Goal: Task Accomplishment & Management: Complete application form

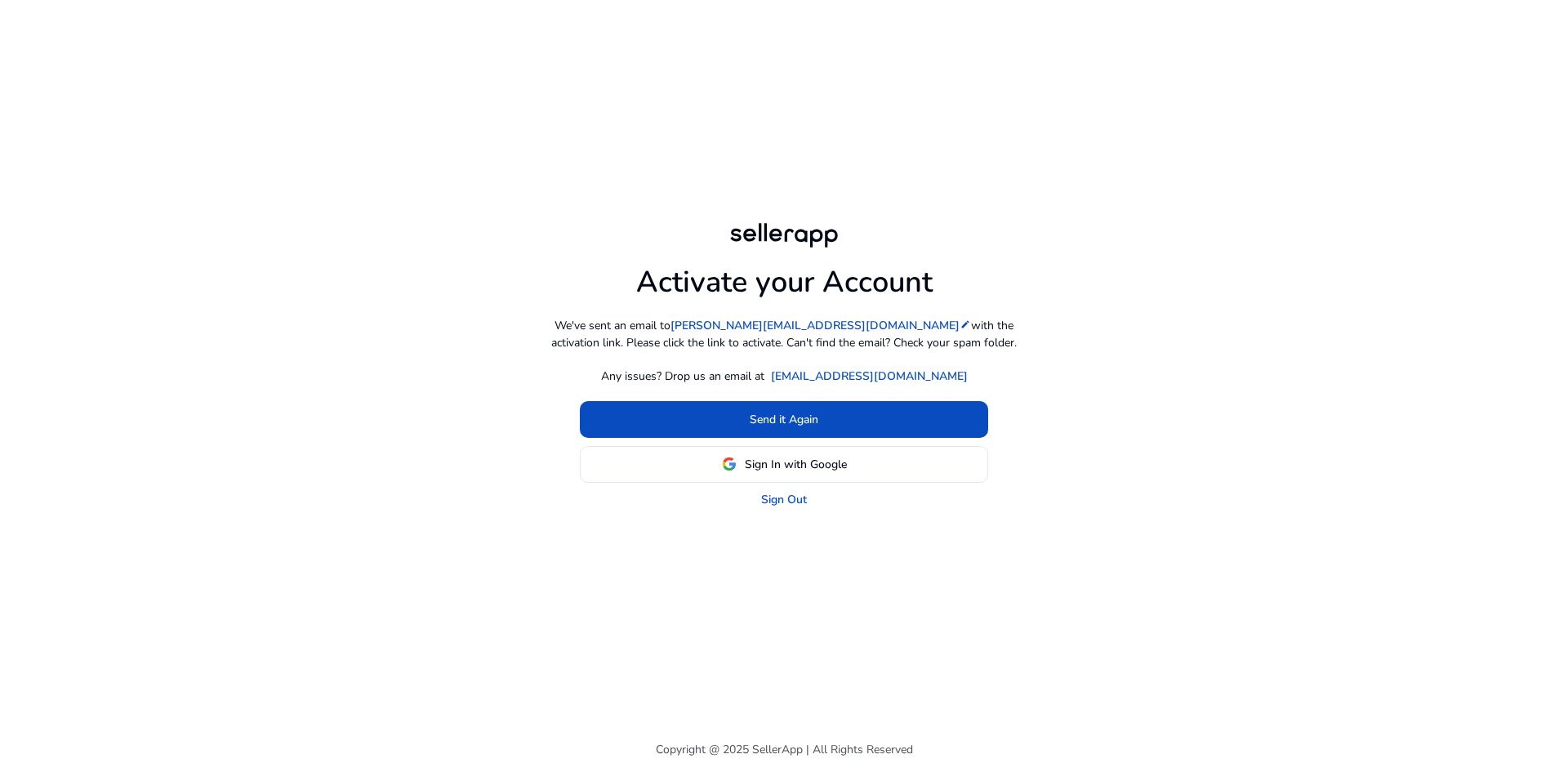
click at [792, 240] on div at bounding box center [784, 235] width 118 height 32
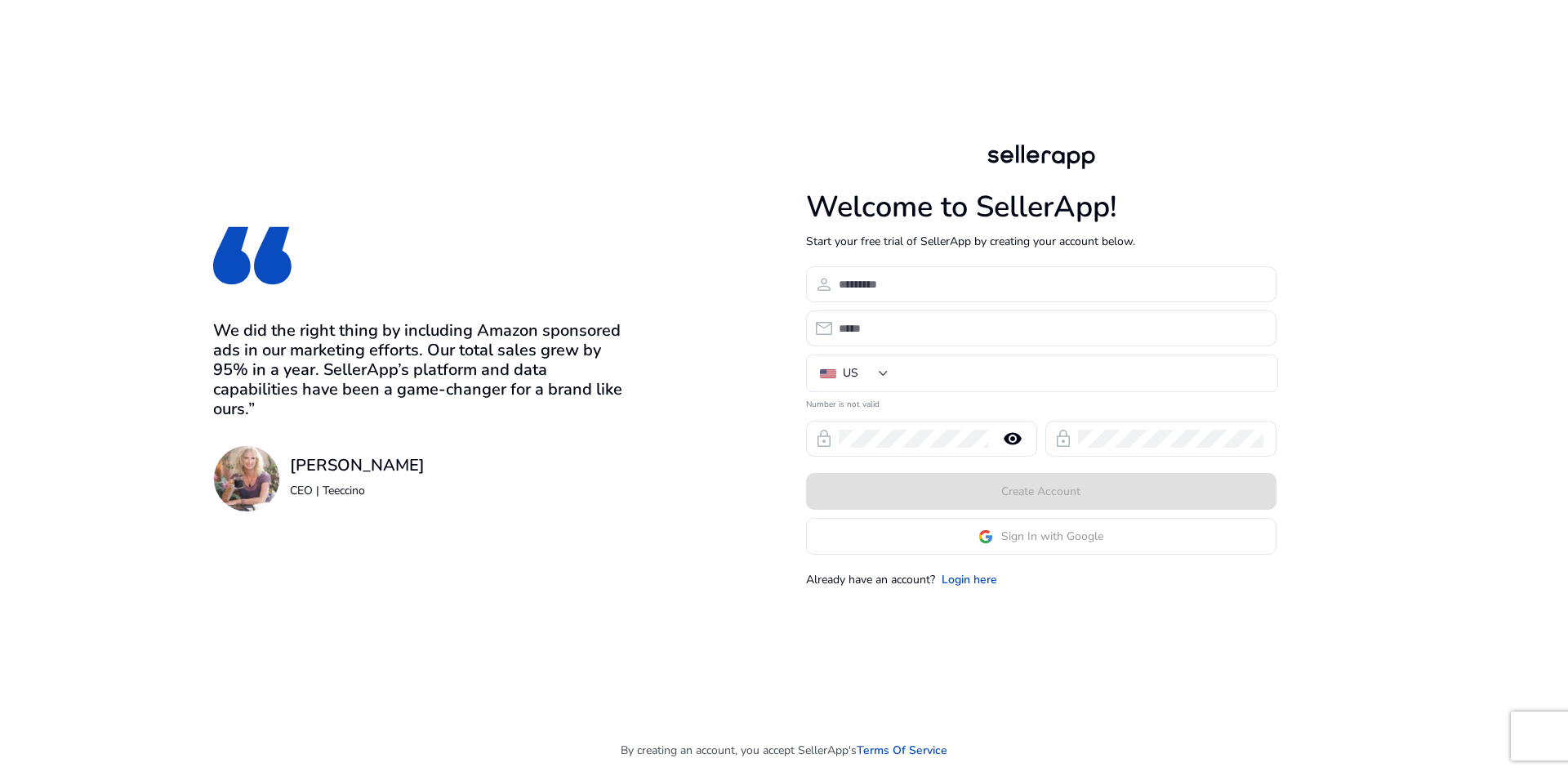
type input "**"
click at [958, 573] on link "Login here" at bounding box center [968, 580] width 55 height 18
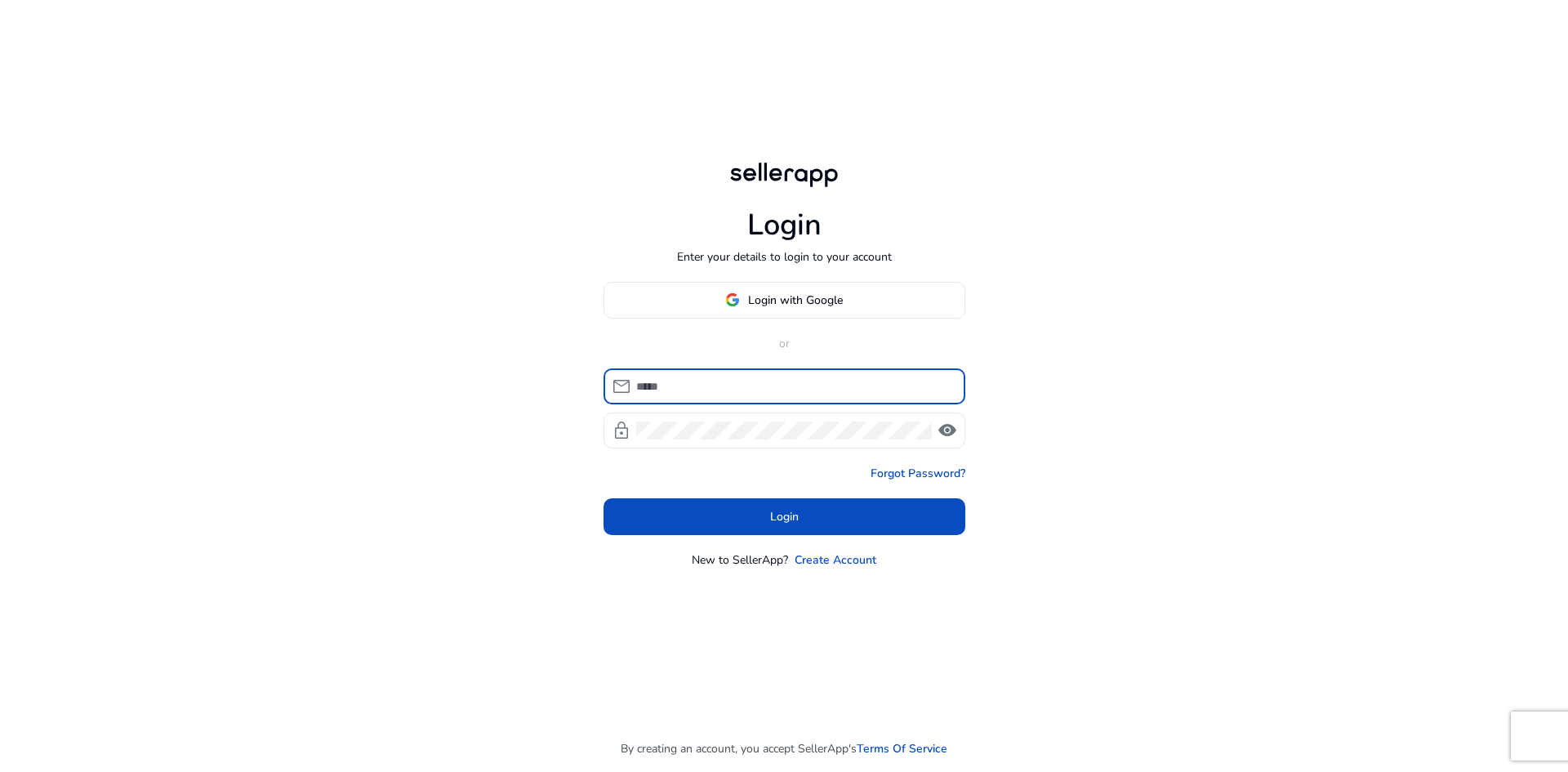
type input "**********"
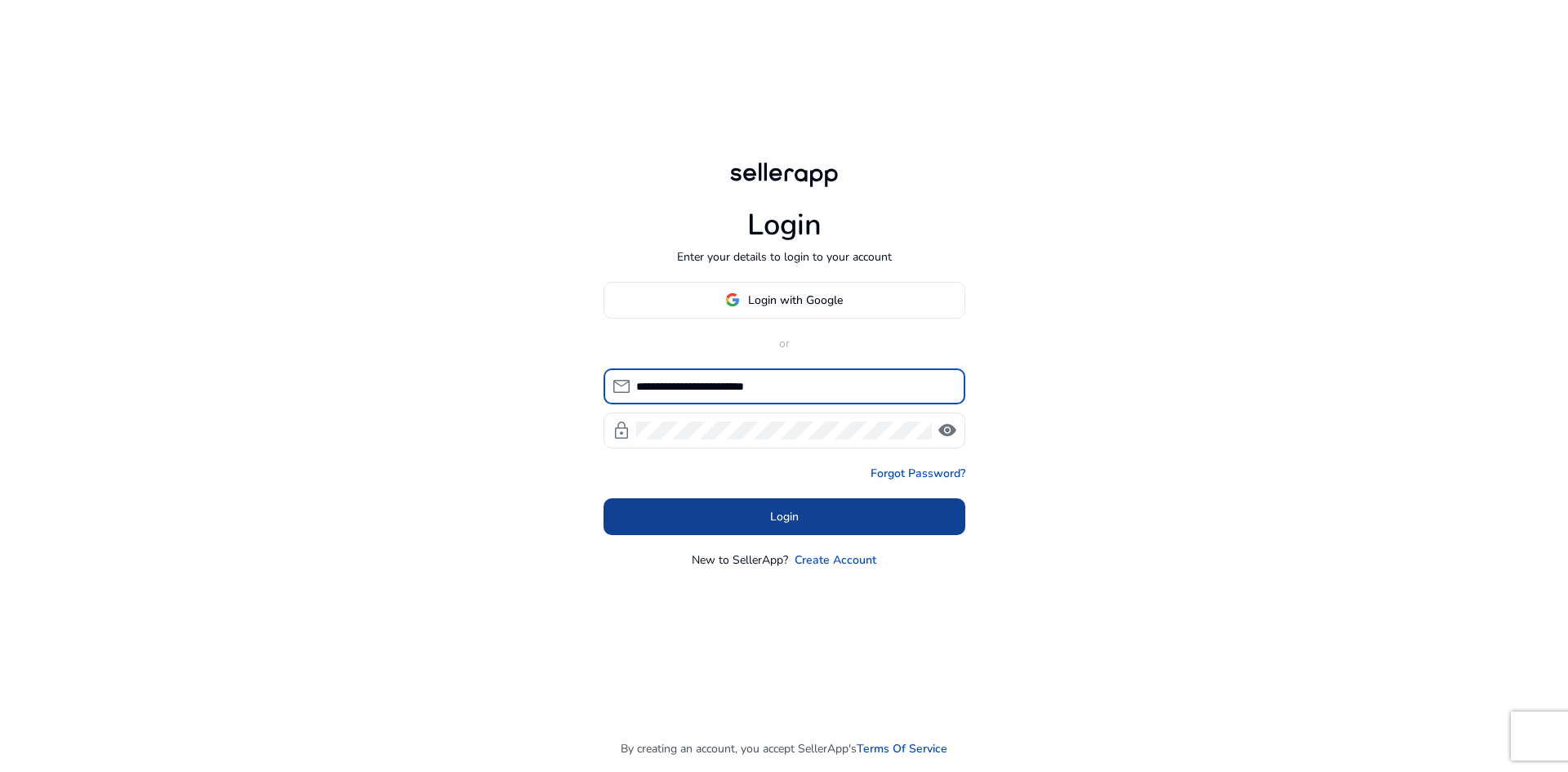
click at [795, 520] on span "Login" at bounding box center [784, 517] width 29 height 18
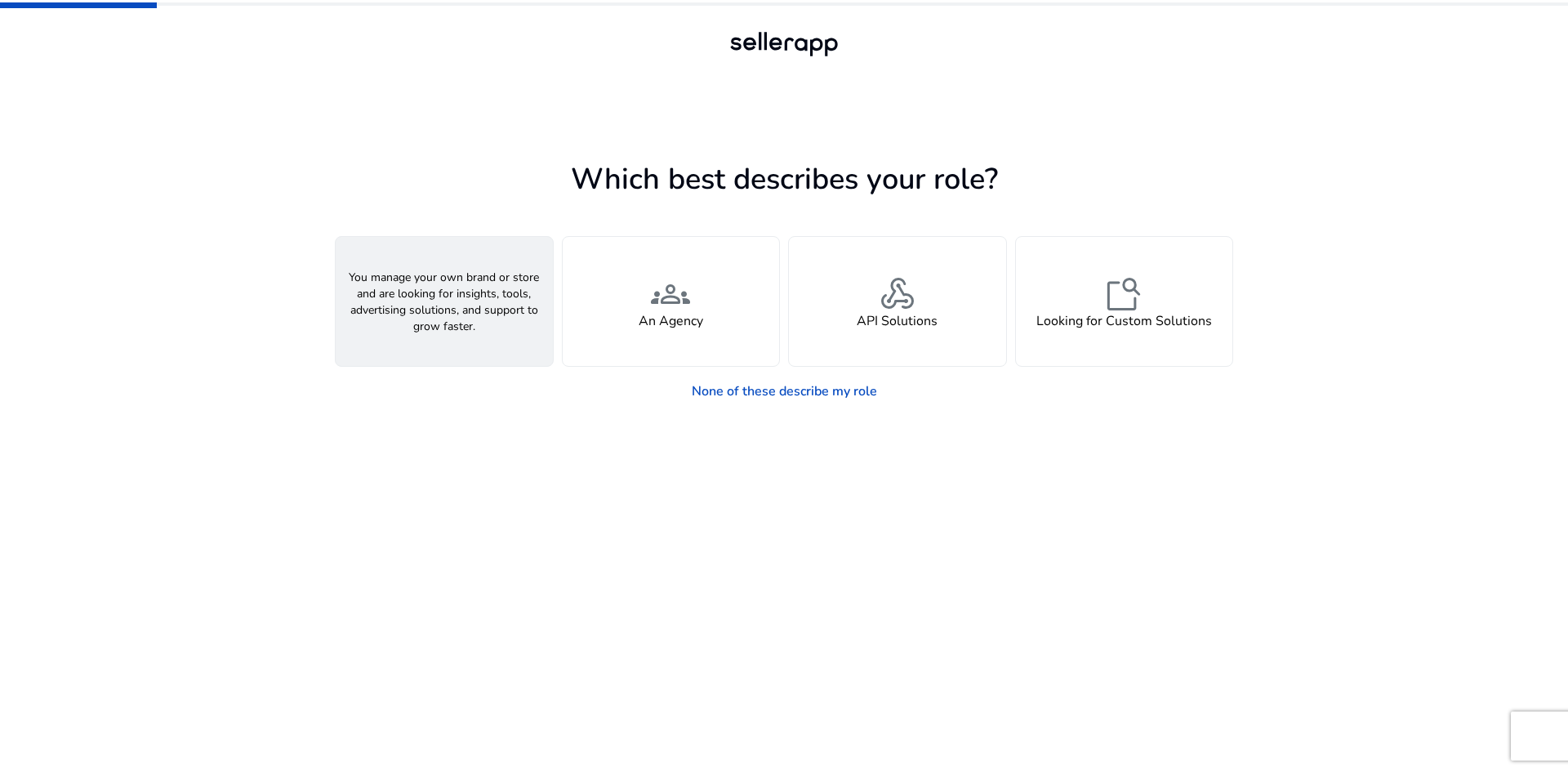
click at [443, 338] on div "person A Seller" at bounding box center [445, 301] width 217 height 129
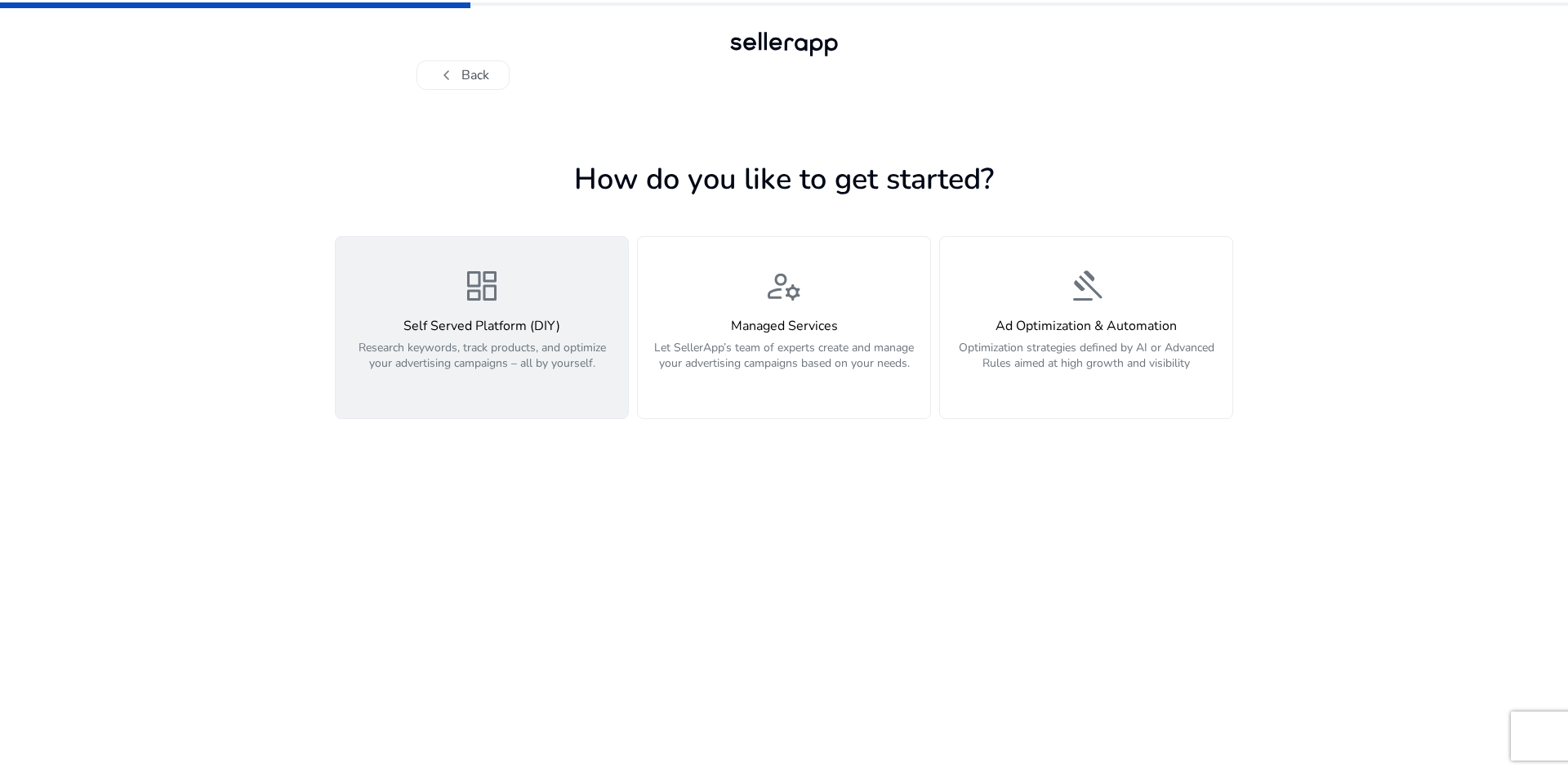
click at [579, 319] on h4 "Self Served Platform (DIY)" at bounding box center [481, 326] width 273 height 16
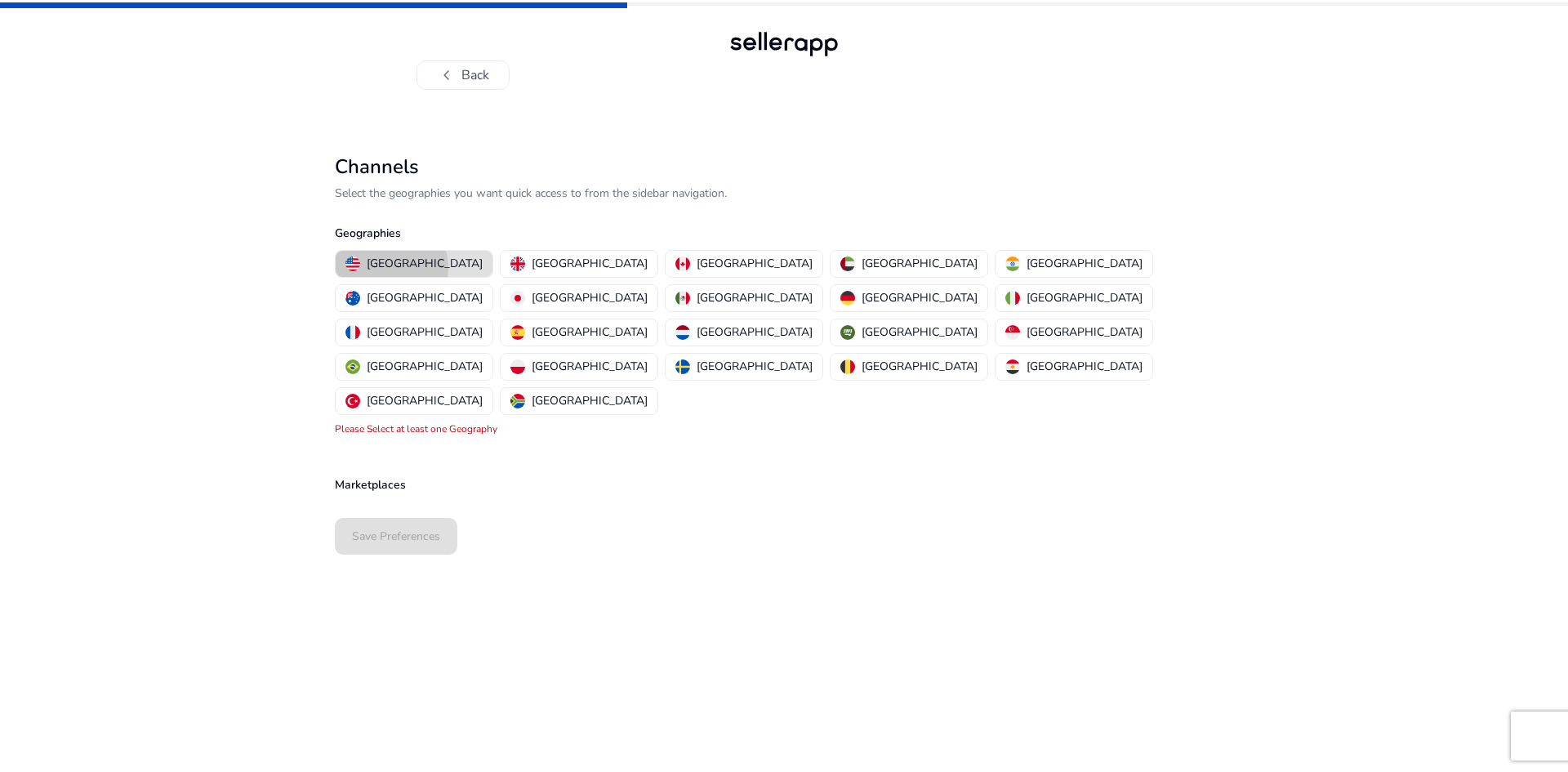
click at [382, 268] on p "United States" at bounding box center [424, 263] width 116 height 18
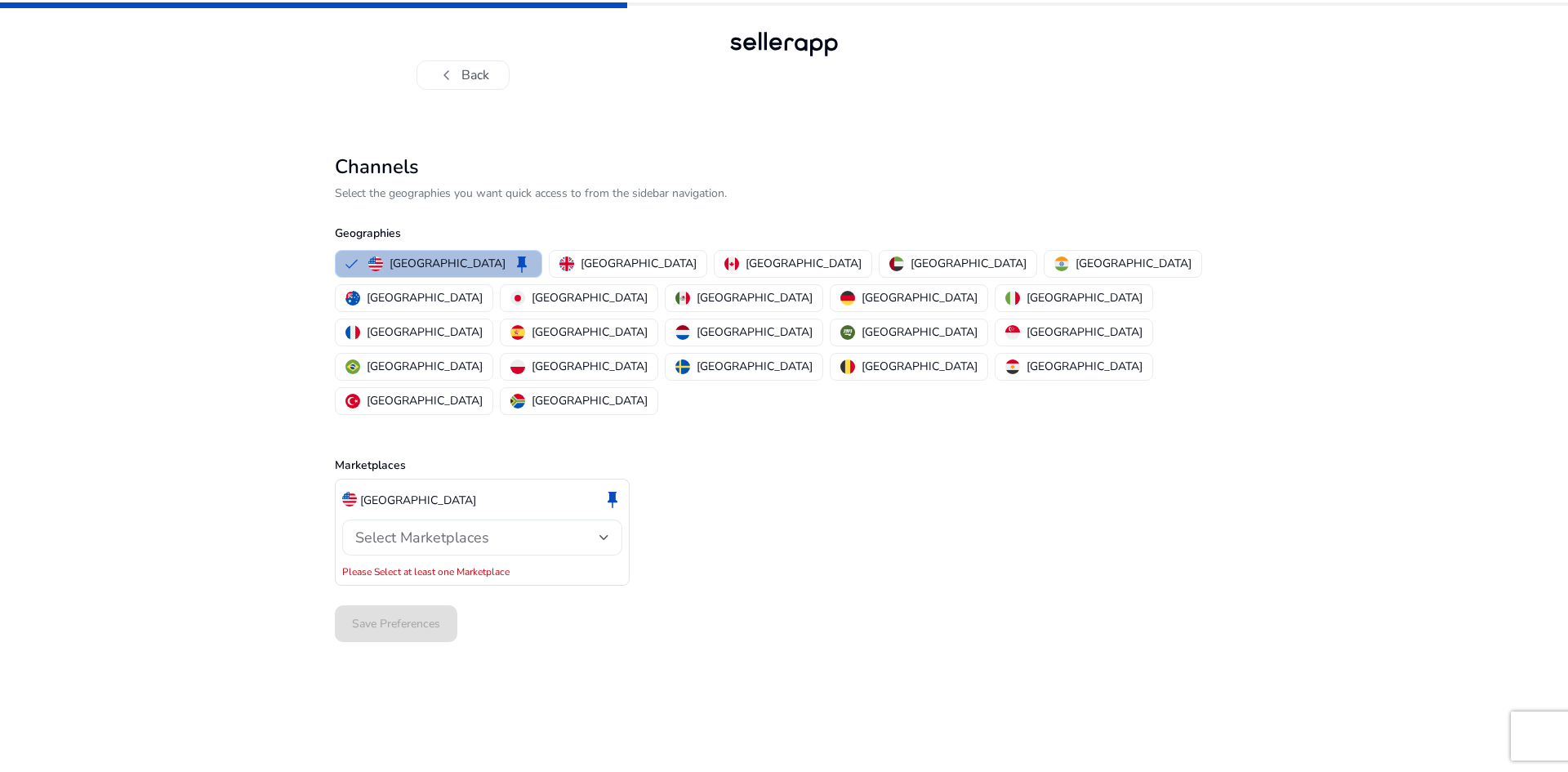
click at [461, 527] on span "Select Marketplaces" at bounding box center [422, 537] width 134 height 19
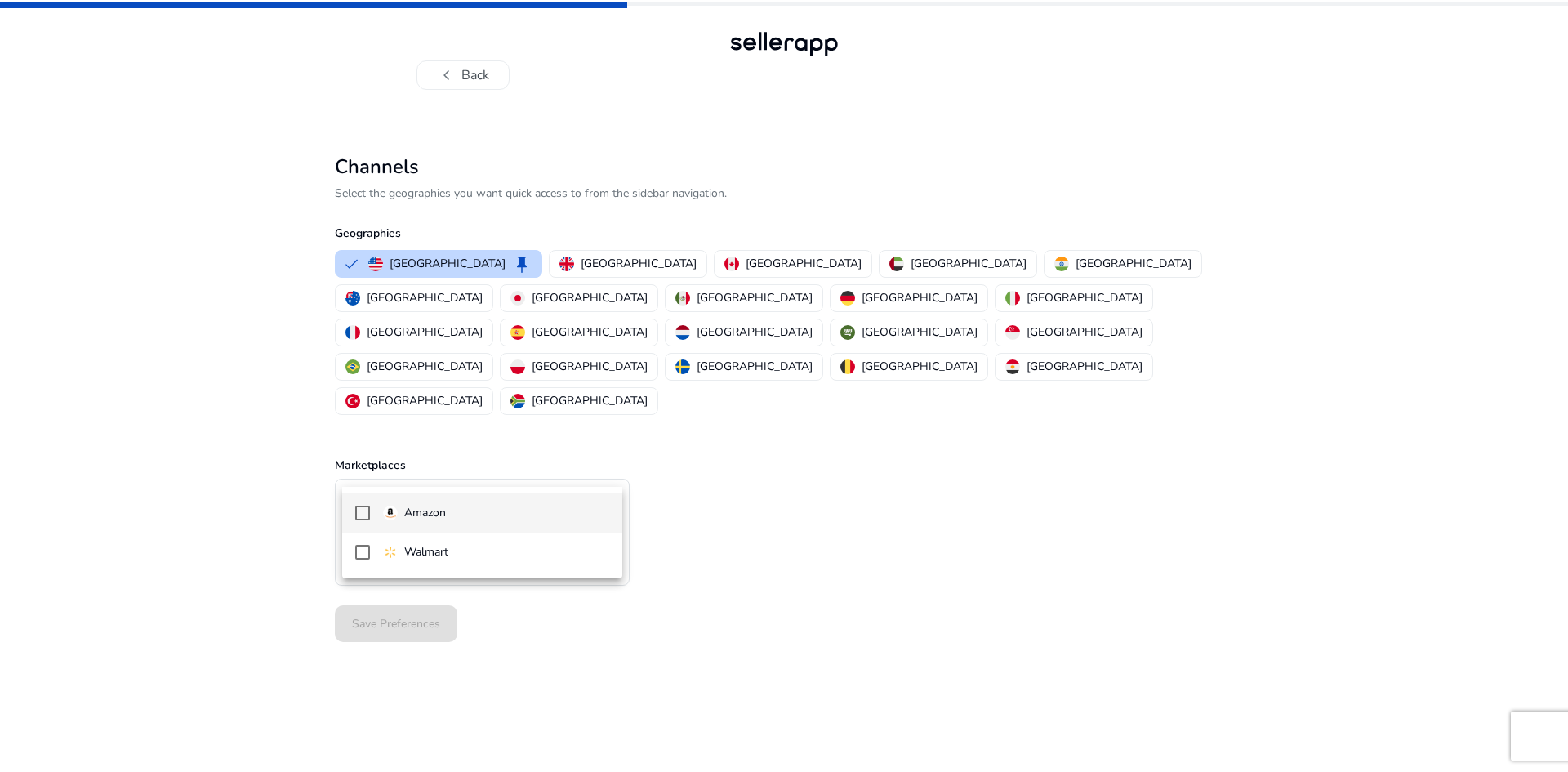
click at [457, 515] on span "Amazon" at bounding box center [496, 512] width 226 height 18
click at [769, 488] on div at bounding box center [784, 386] width 1568 height 772
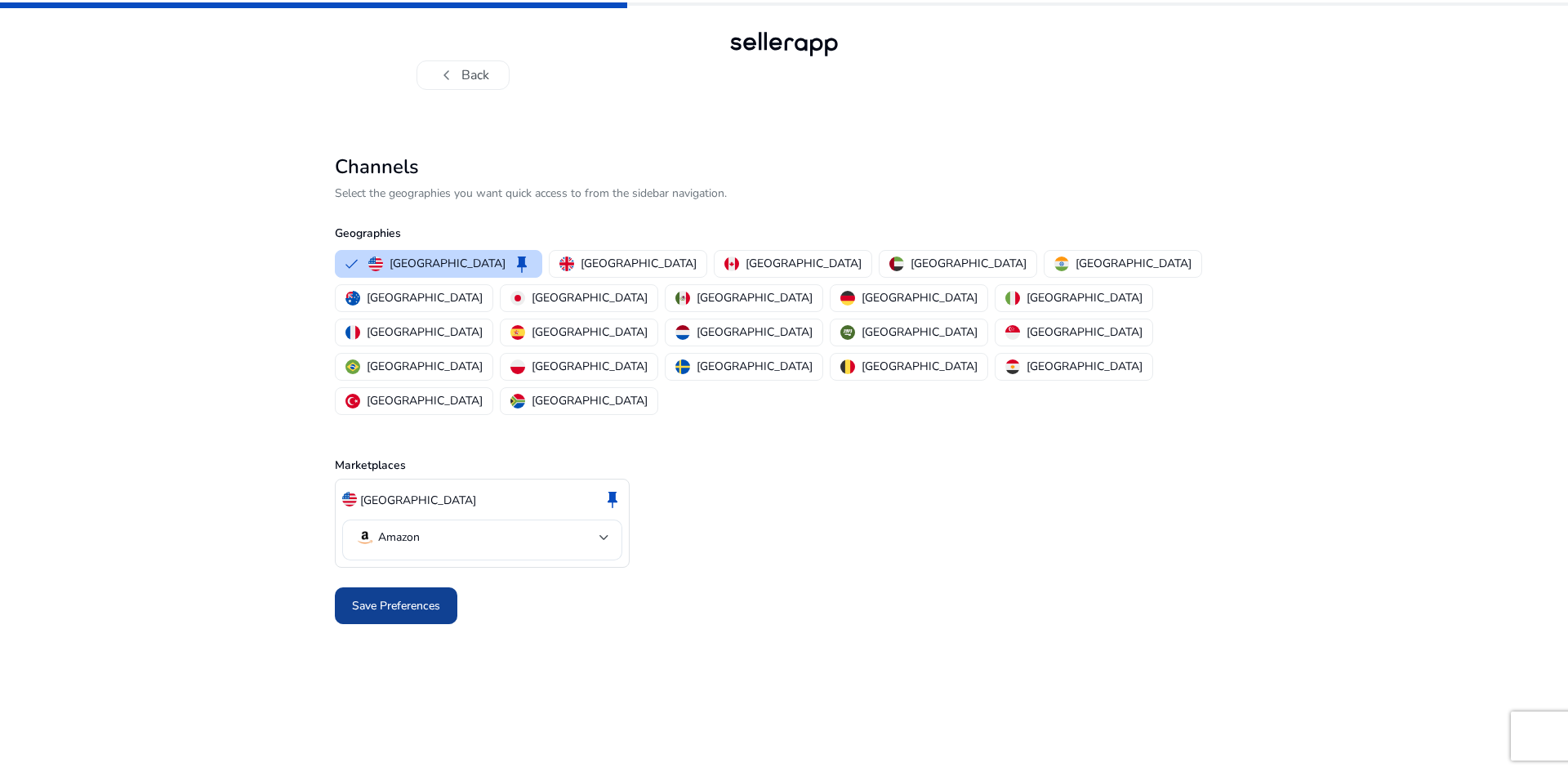
click at [418, 597] on span "Save Preferences" at bounding box center [396, 606] width 89 height 18
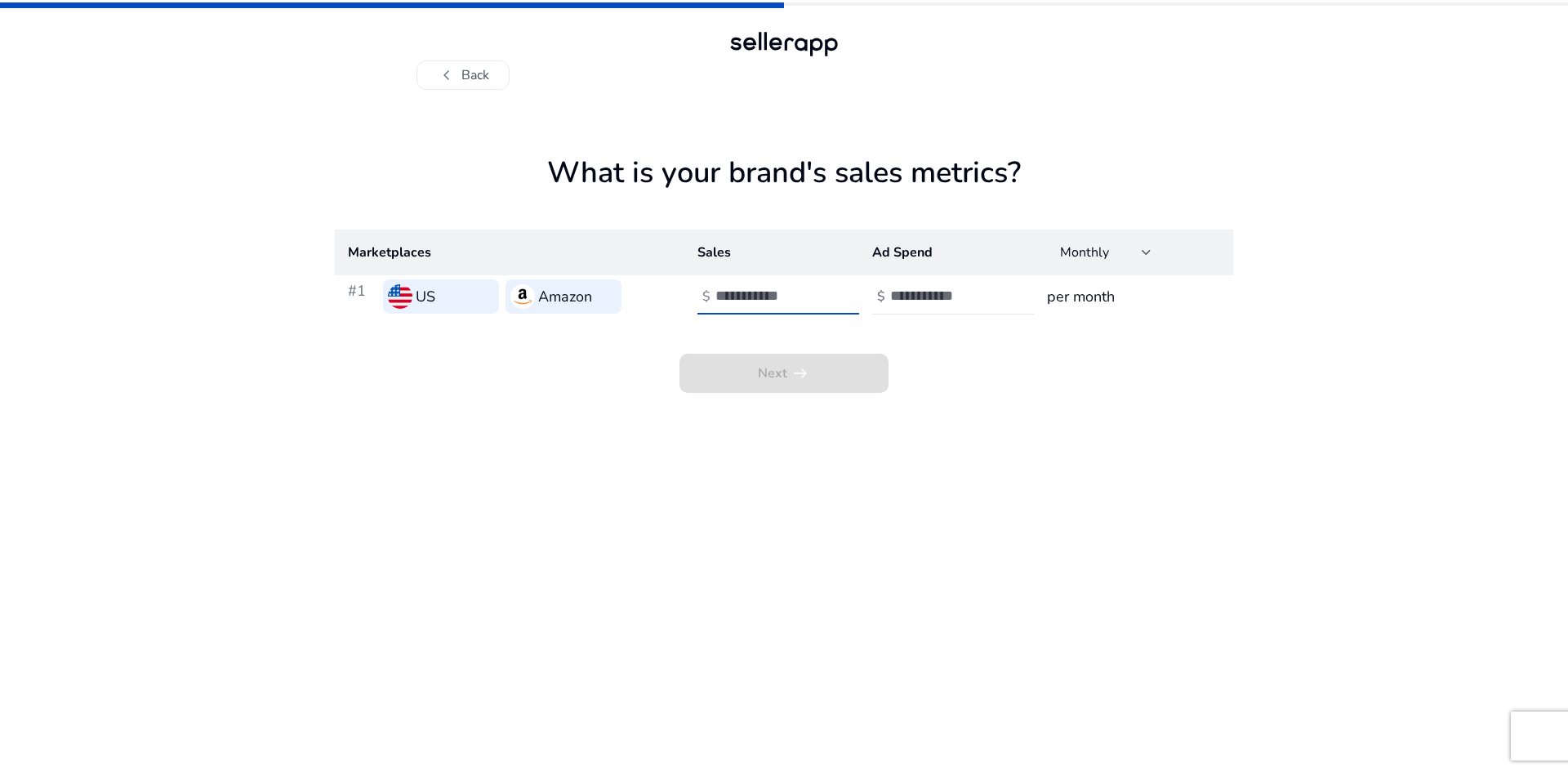
click at [737, 291] on input "number" at bounding box center [771, 296] width 110 height 18
type input "*"
click at [902, 297] on input "number" at bounding box center [945, 296] width 110 height 18
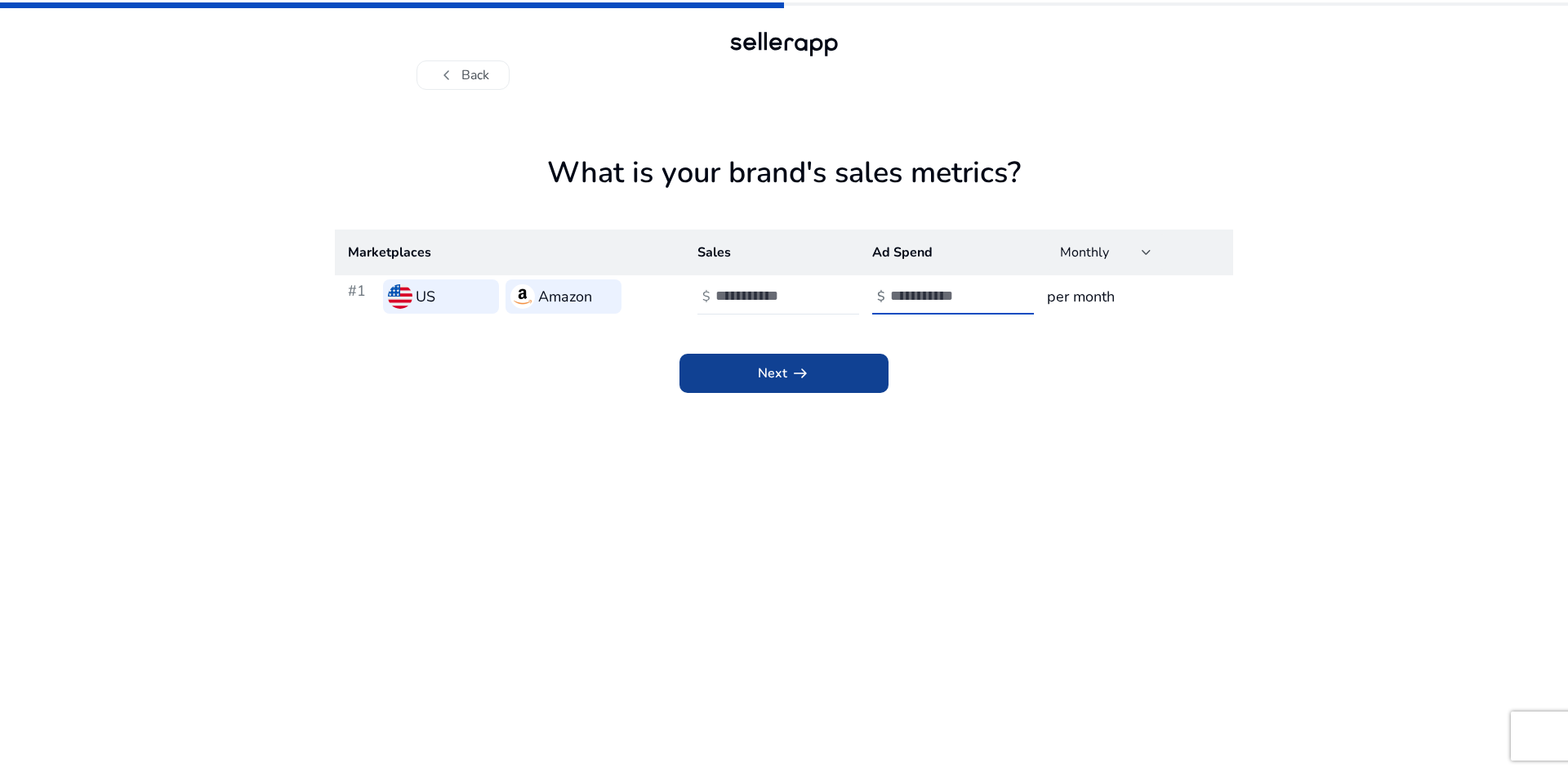
type input "*"
click at [809, 377] on span "arrow_right_alt" at bounding box center [800, 373] width 19 height 19
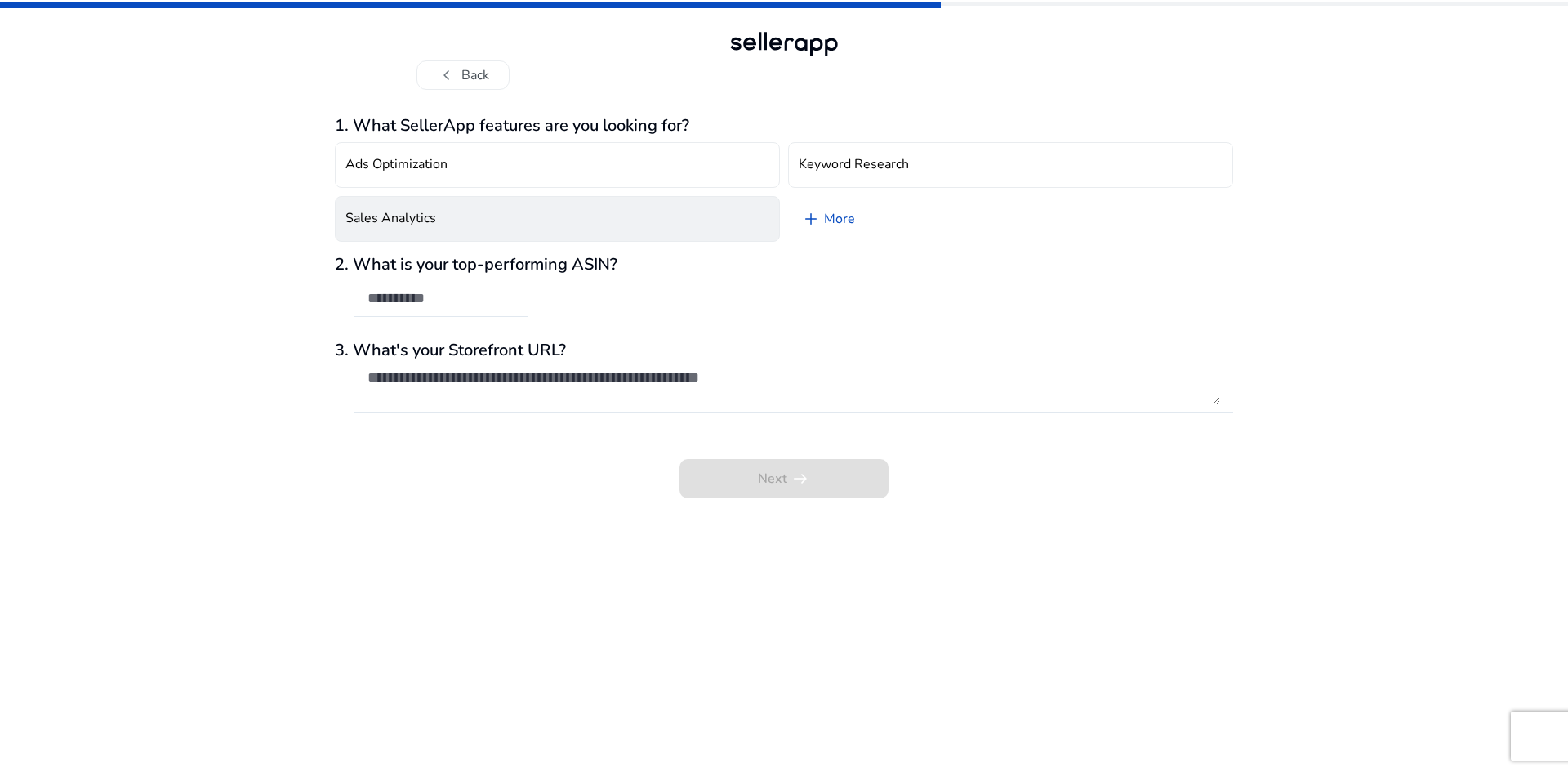
click at [496, 221] on button "Sales Analytics" at bounding box center [557, 218] width 445 height 46
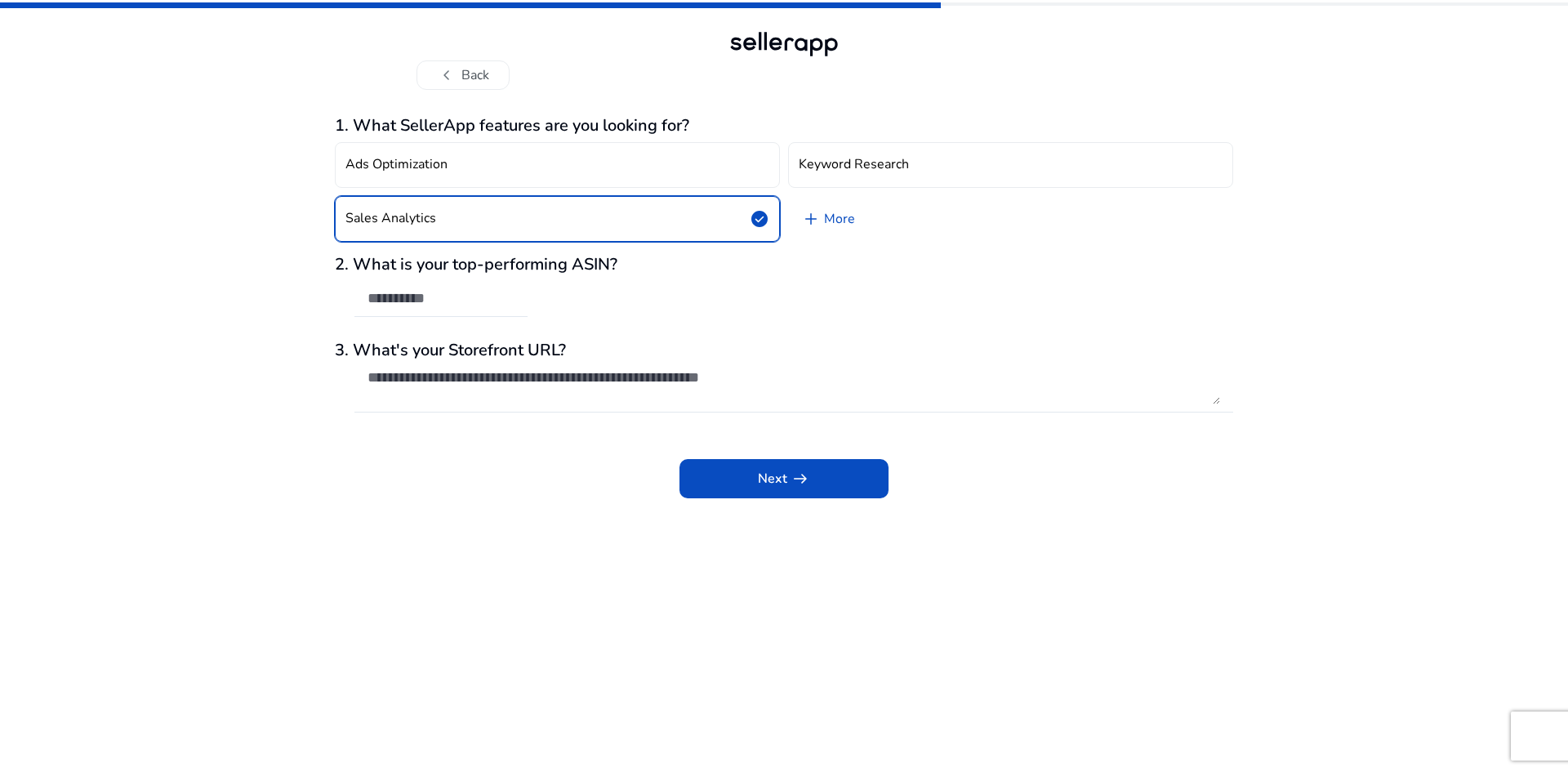
click at [538, 295] on div "2. What is your top-performing ASIN?" at bounding box center [784, 294] width 898 height 79
click at [421, 304] on input "text" at bounding box center [441, 298] width 147 height 18
click at [809, 475] on span at bounding box center [784, 478] width 209 height 39
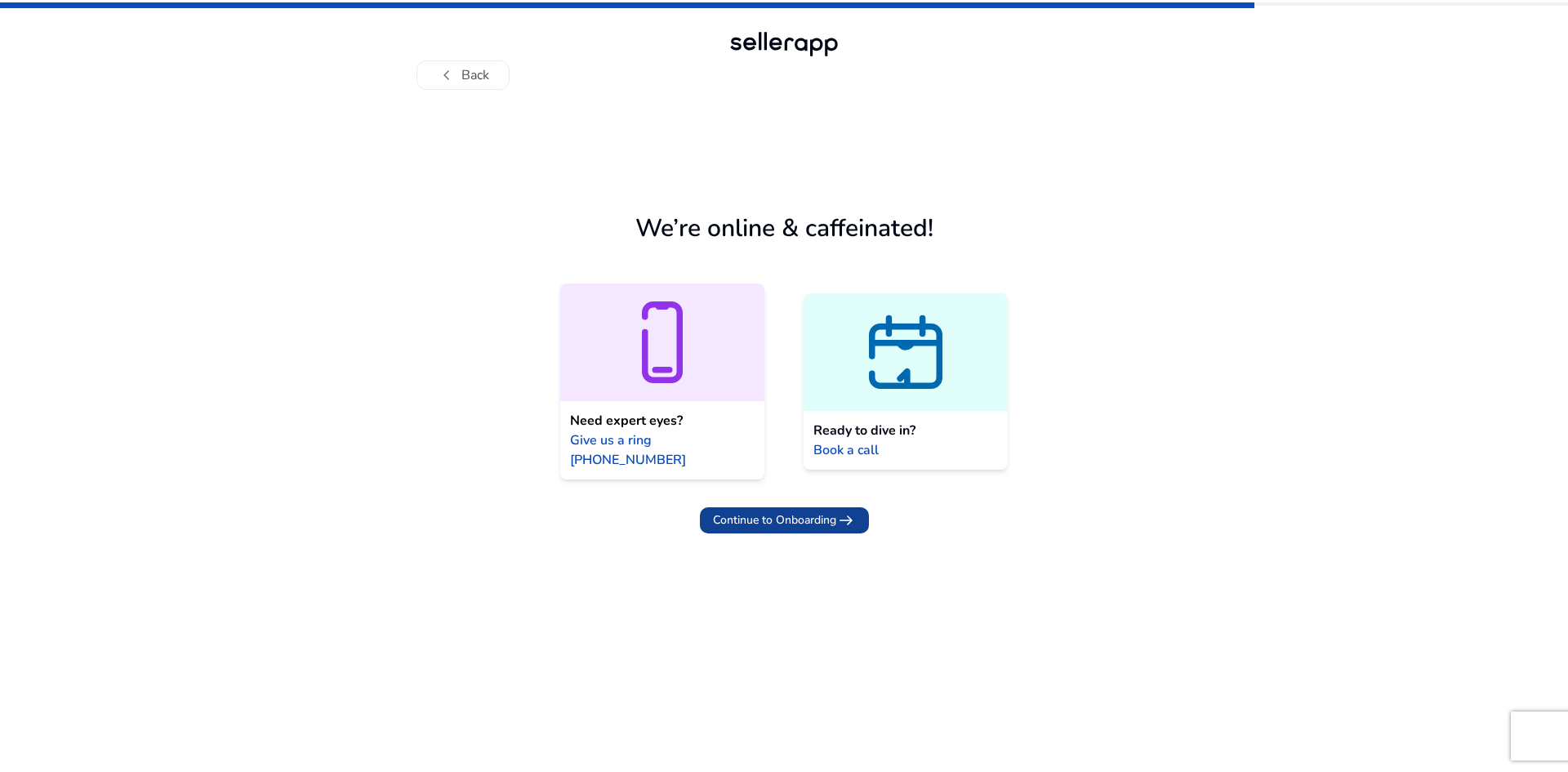
click at [795, 511] on span "Continue to Onboarding" at bounding box center [774, 520] width 124 height 18
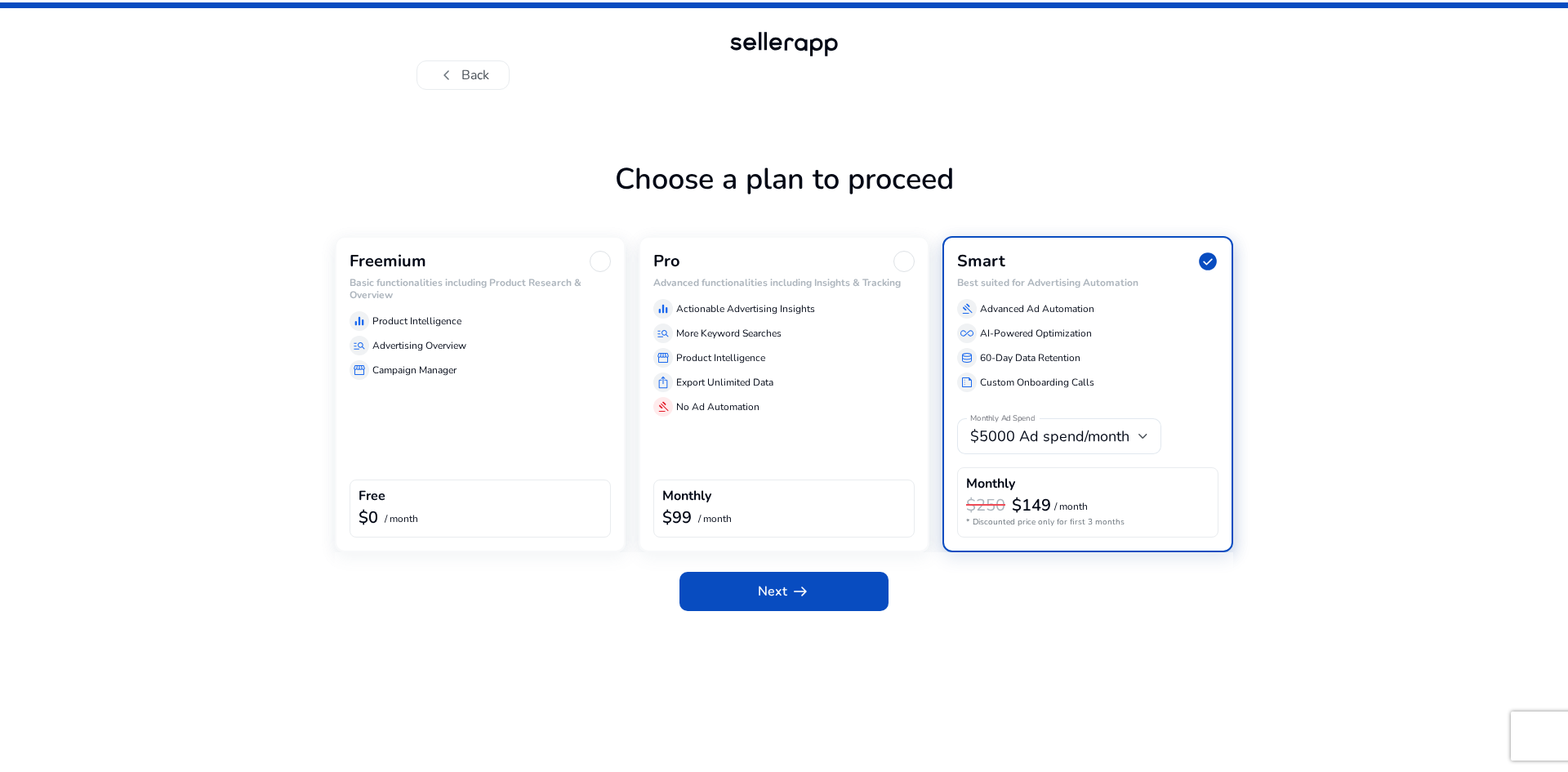
click at [501, 415] on div "Freemium Basic functionalities including Product Research & Overview equalizer …" at bounding box center [480, 394] width 290 height 316
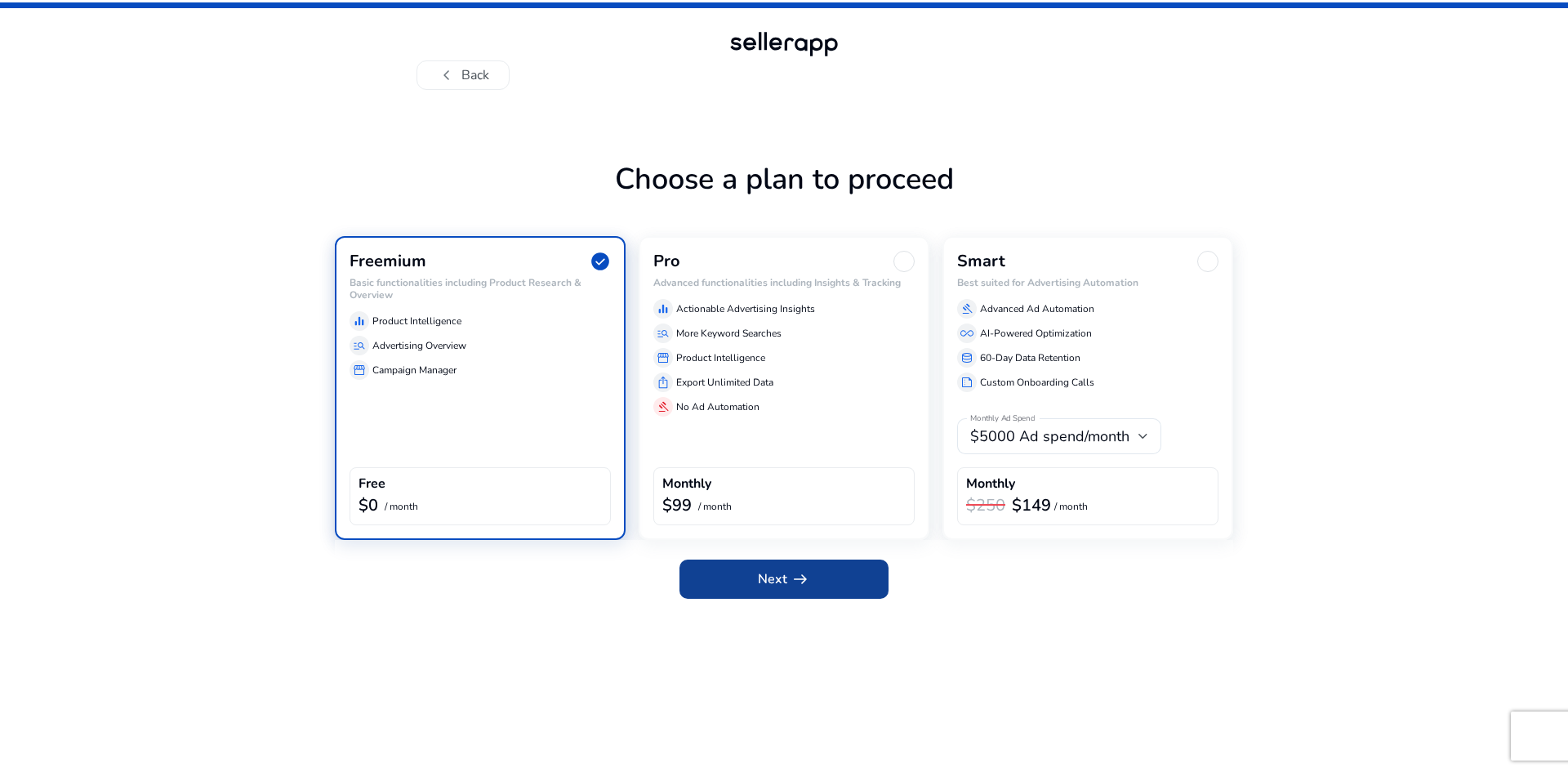
click at [705, 566] on span at bounding box center [784, 579] width 209 height 39
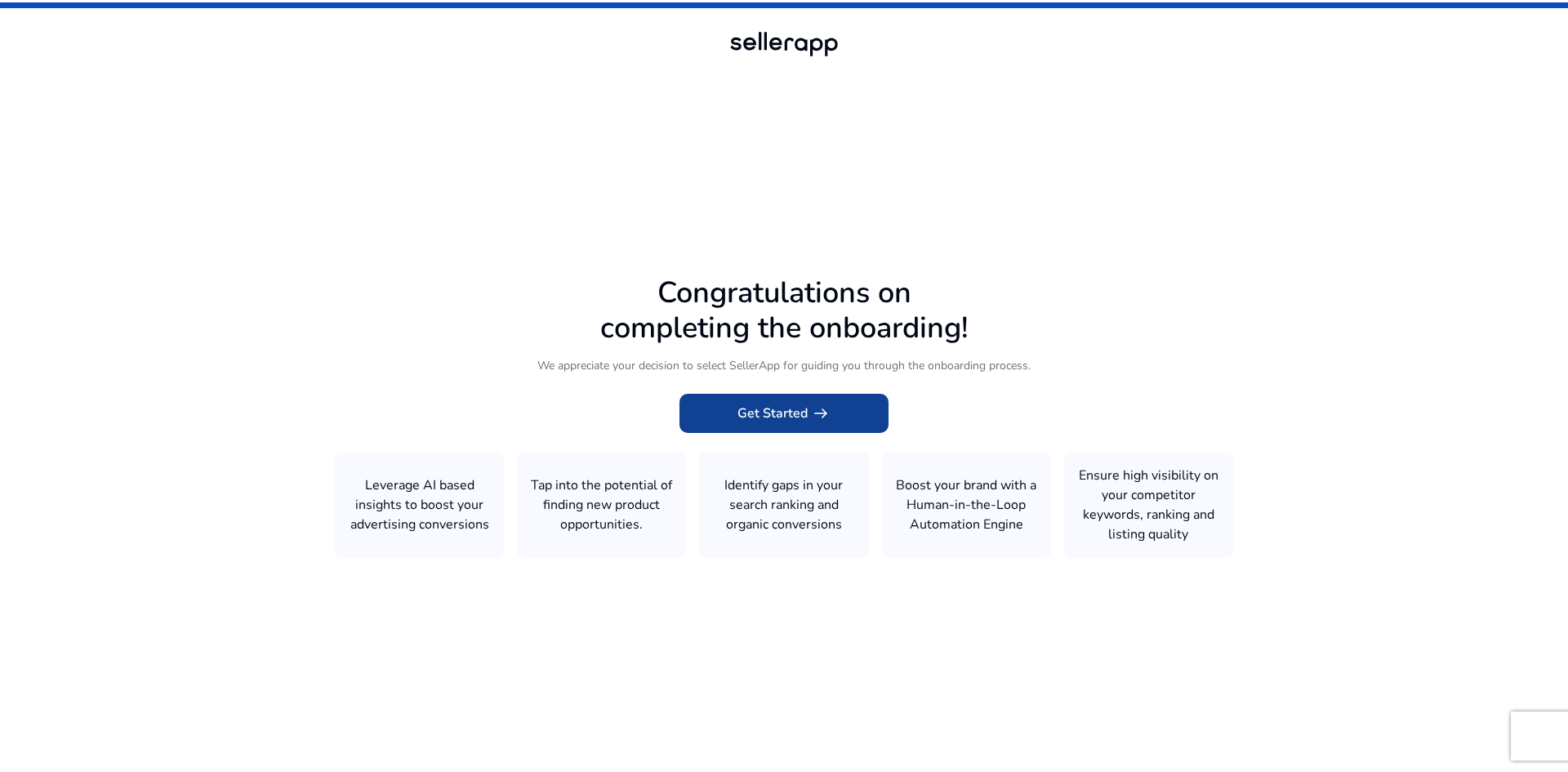
click at [794, 420] on span "Get Started arrow_right_alt" at bounding box center [784, 413] width 93 height 19
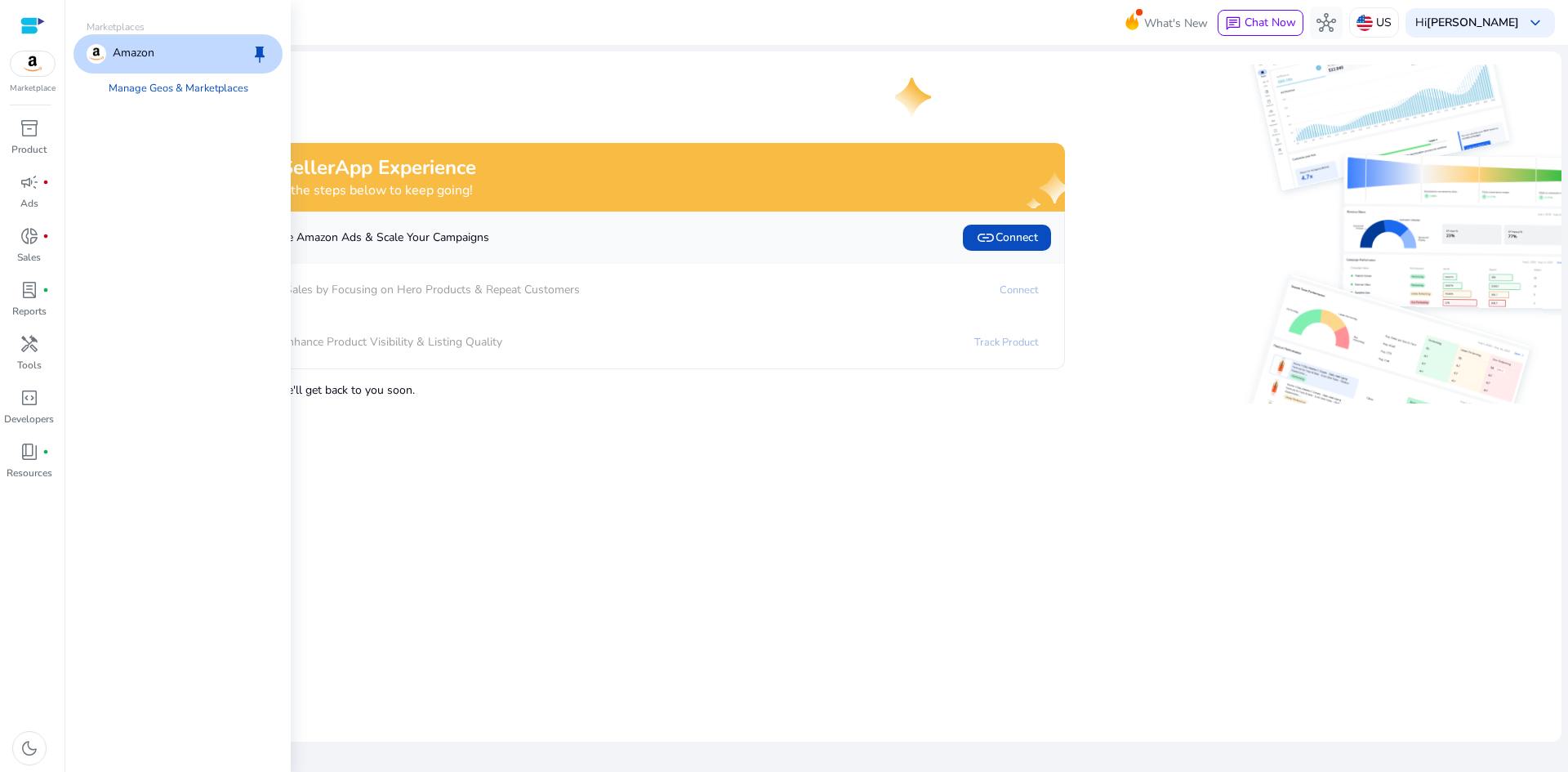
click at [30, 67] on img at bounding box center [32, 64] width 44 height 25
click at [142, 54] on p "Amazon" at bounding box center [132, 54] width 41 height 19
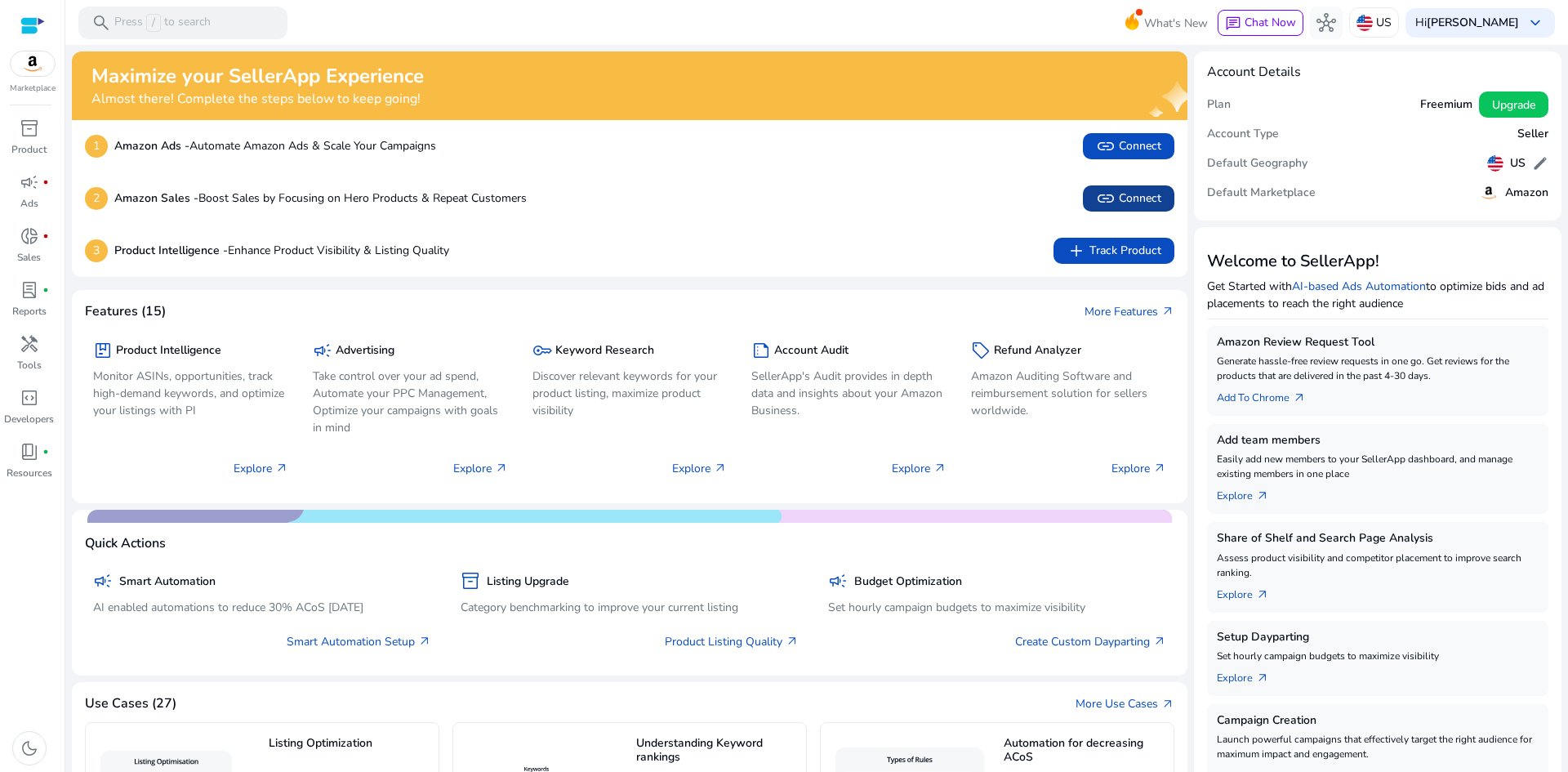
click at [1111, 199] on app-icon "link" at bounding box center [1107, 198] width 23 height 19
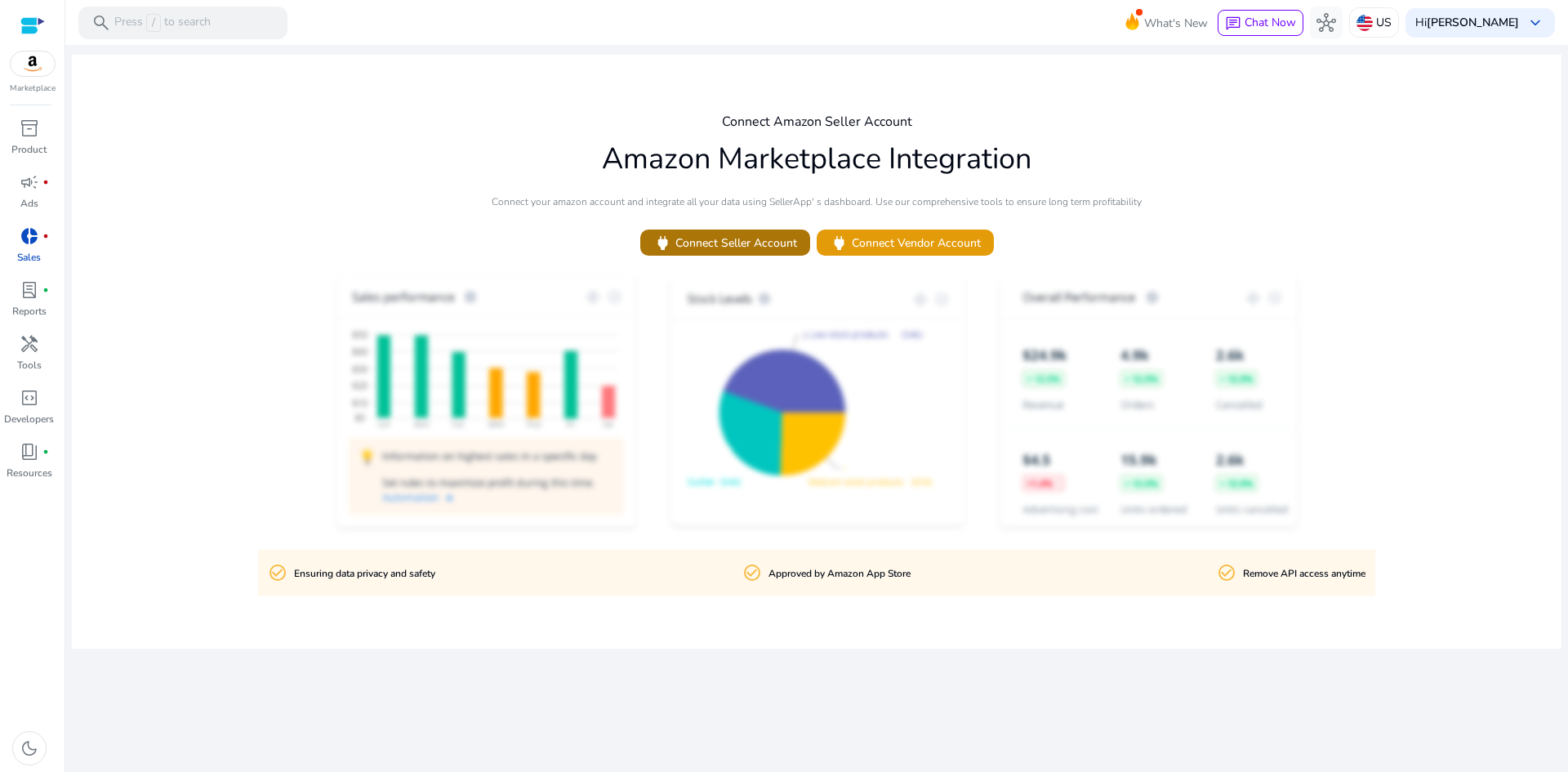
click at [726, 249] on span "power Connect Seller Account" at bounding box center [725, 242] width 144 height 18
